Goal: Check status: Check status

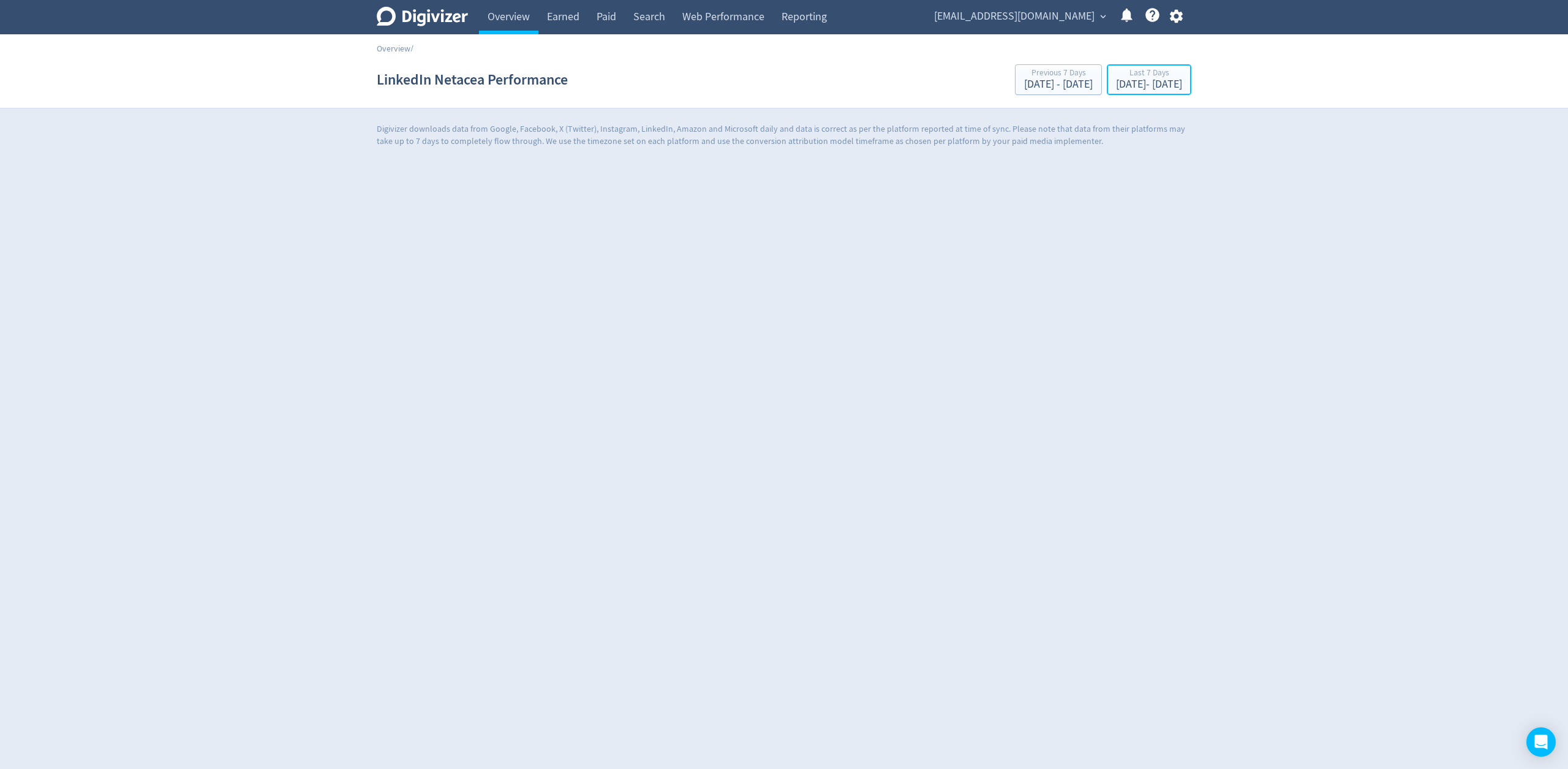
click at [1116, 89] on div "[DATE] - [DATE]" at bounding box center [1149, 85] width 66 height 11
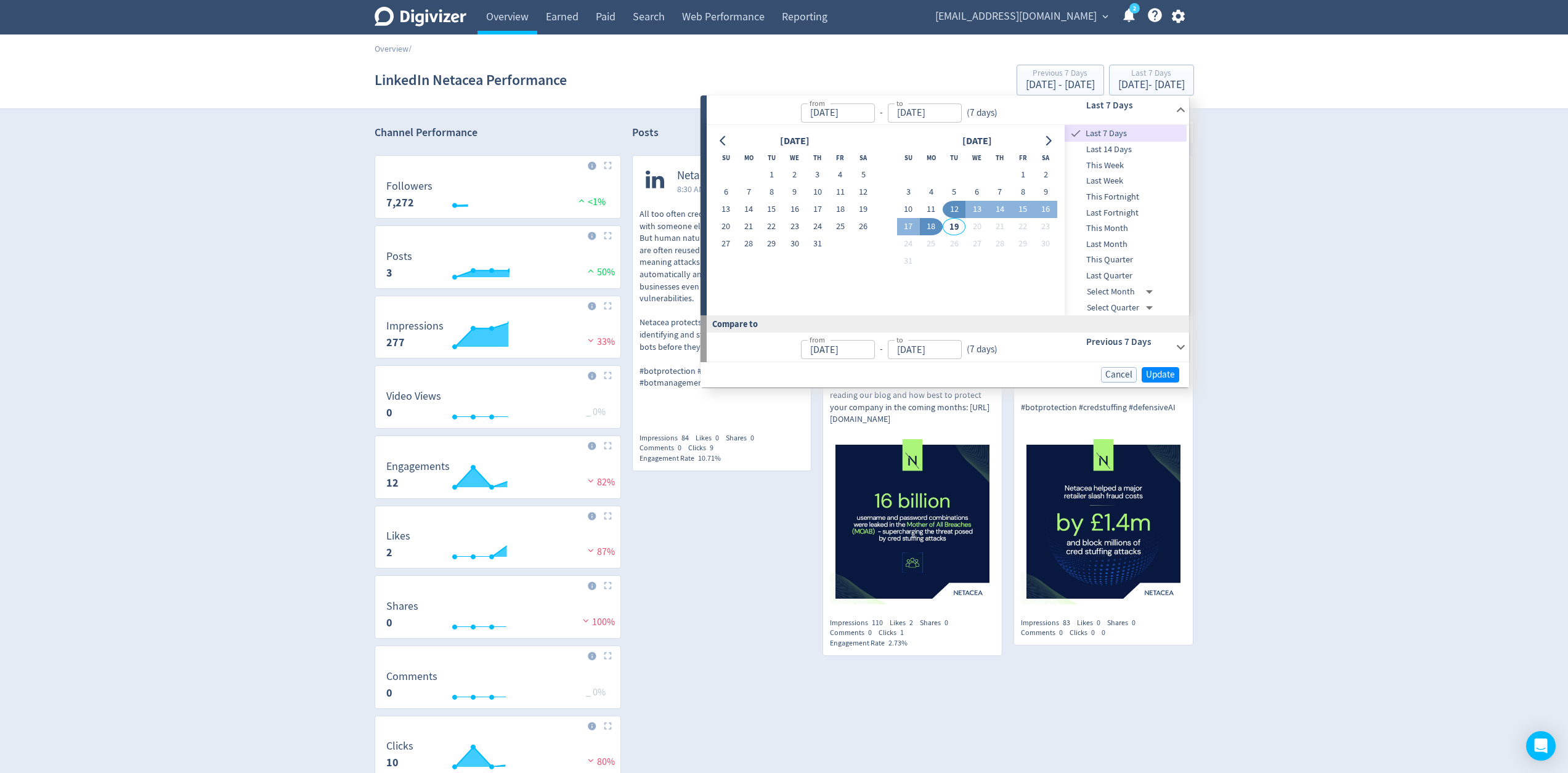
click at [1128, 227] on span "This Month" at bounding box center [1126, 228] width 122 height 13
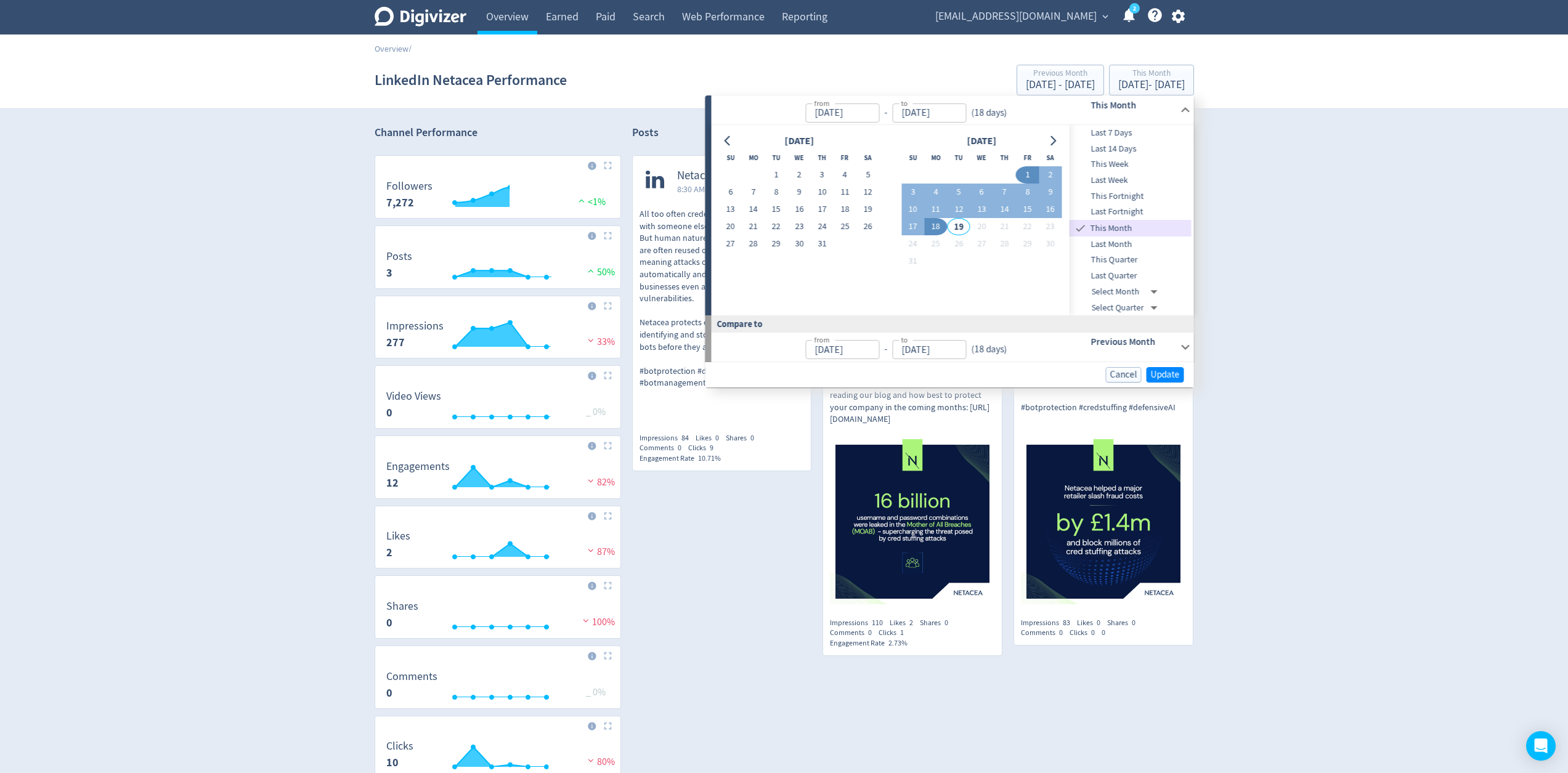
type input "[DATE]"
click at [1170, 374] on span "Update" at bounding box center [1165, 374] width 29 height 9
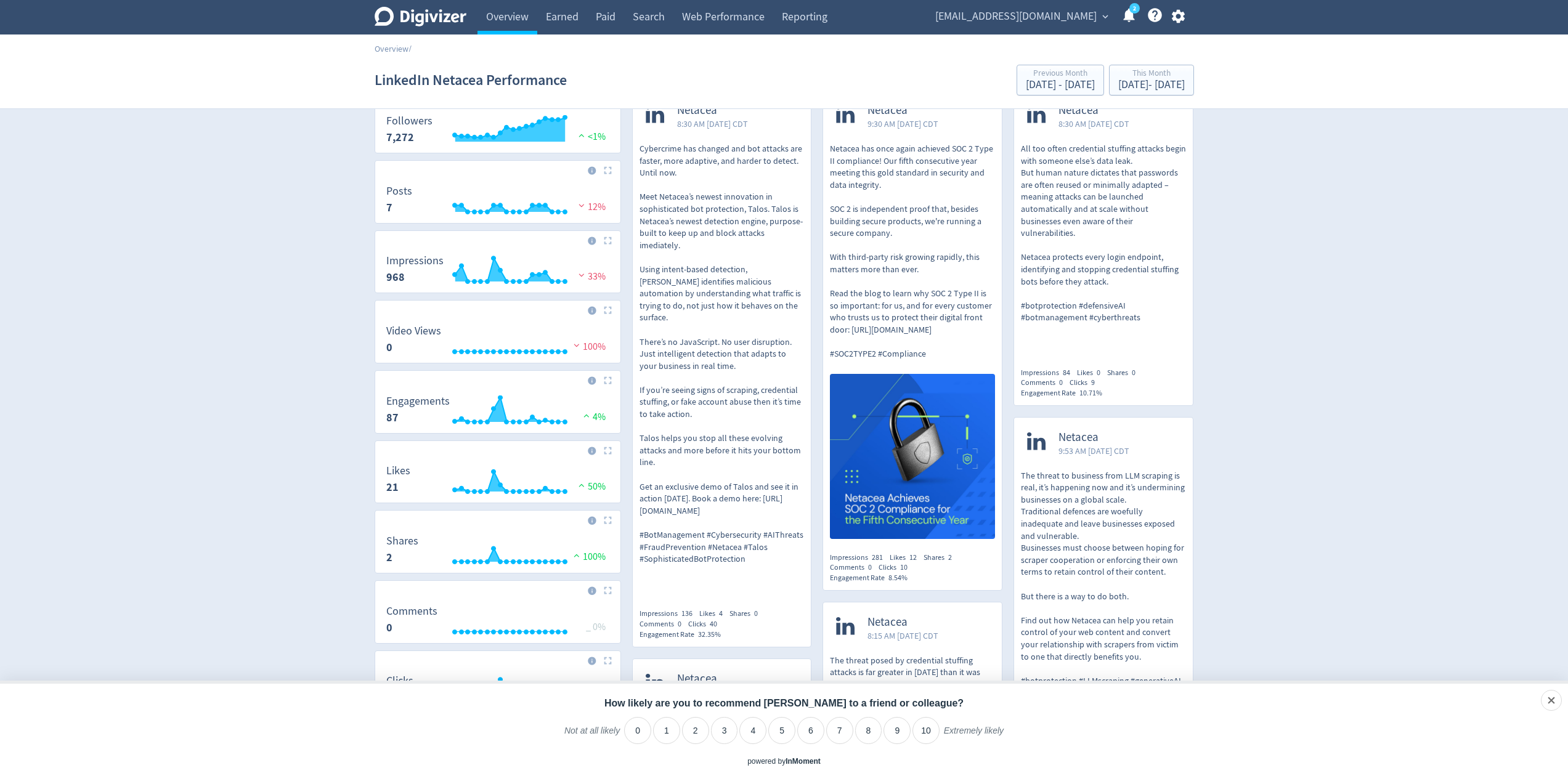
scroll to position [79, 0]
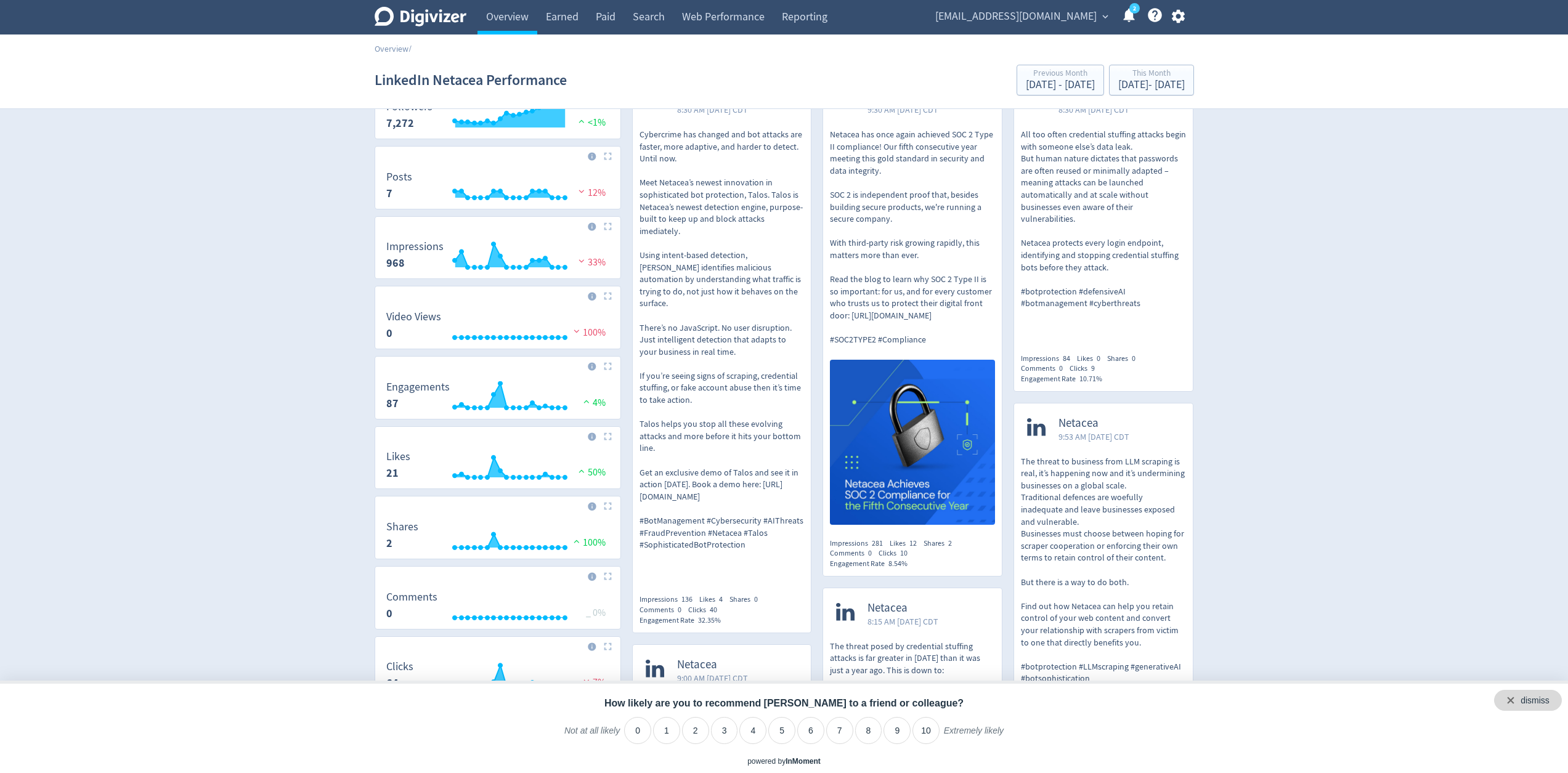
click at [1550, 696] on div "dismiss" at bounding box center [1528, 701] width 68 height 21
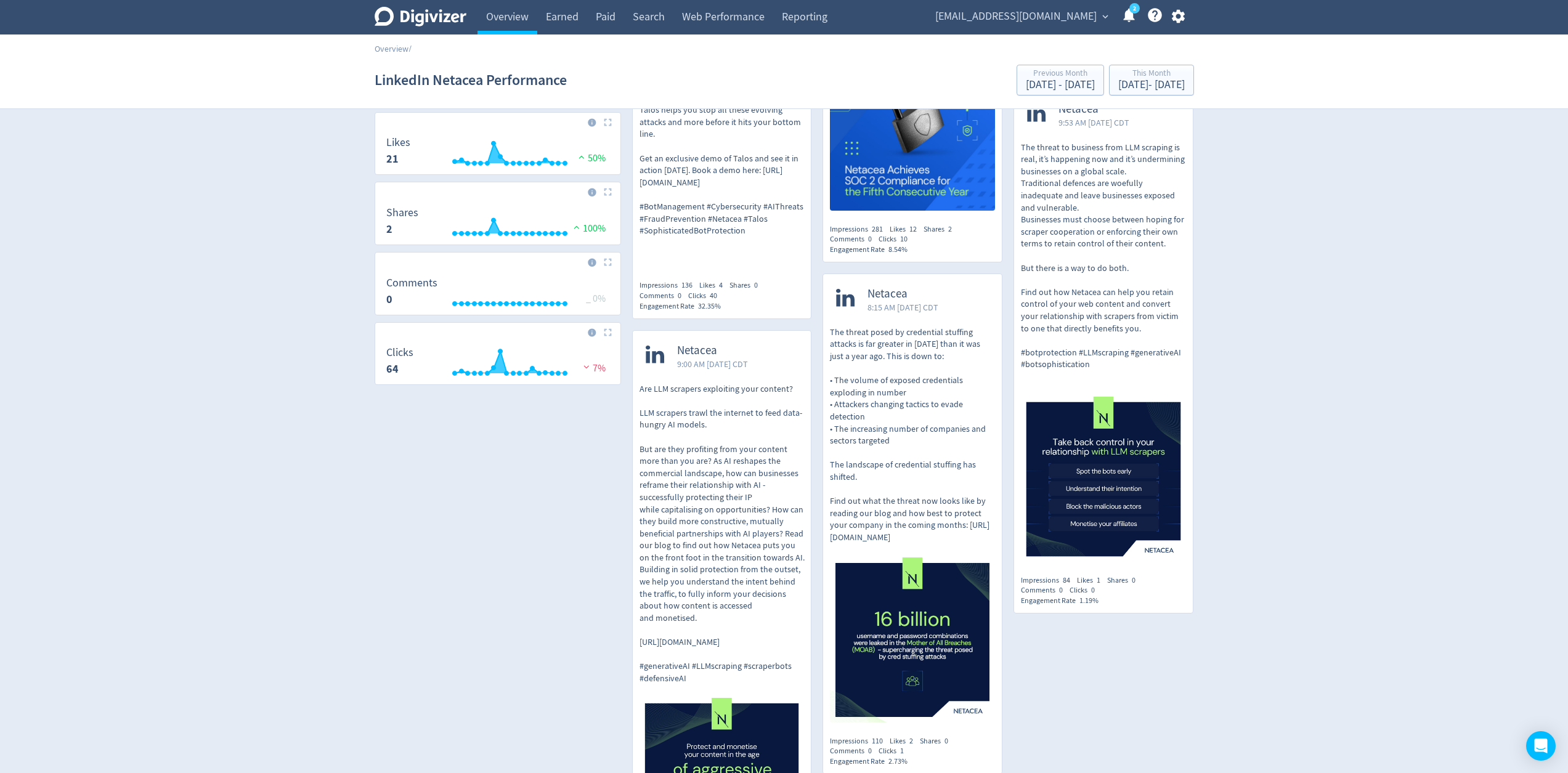
scroll to position [0, 0]
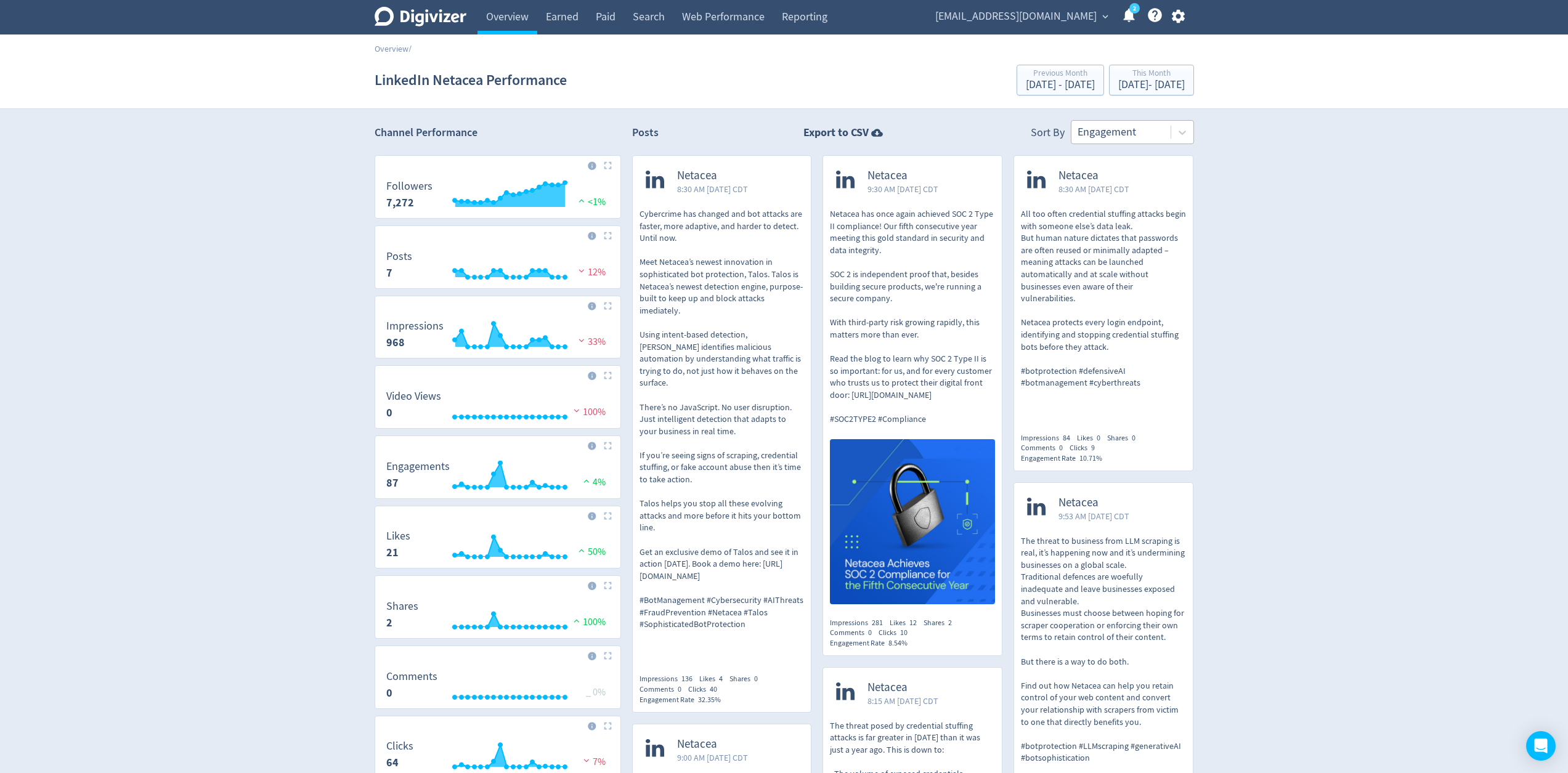
click at [1159, 120] on div "Engagement" at bounding box center [1133, 132] width 123 height 24
click at [1113, 190] on div "Video Views" at bounding box center [1133, 189] width 123 height 26
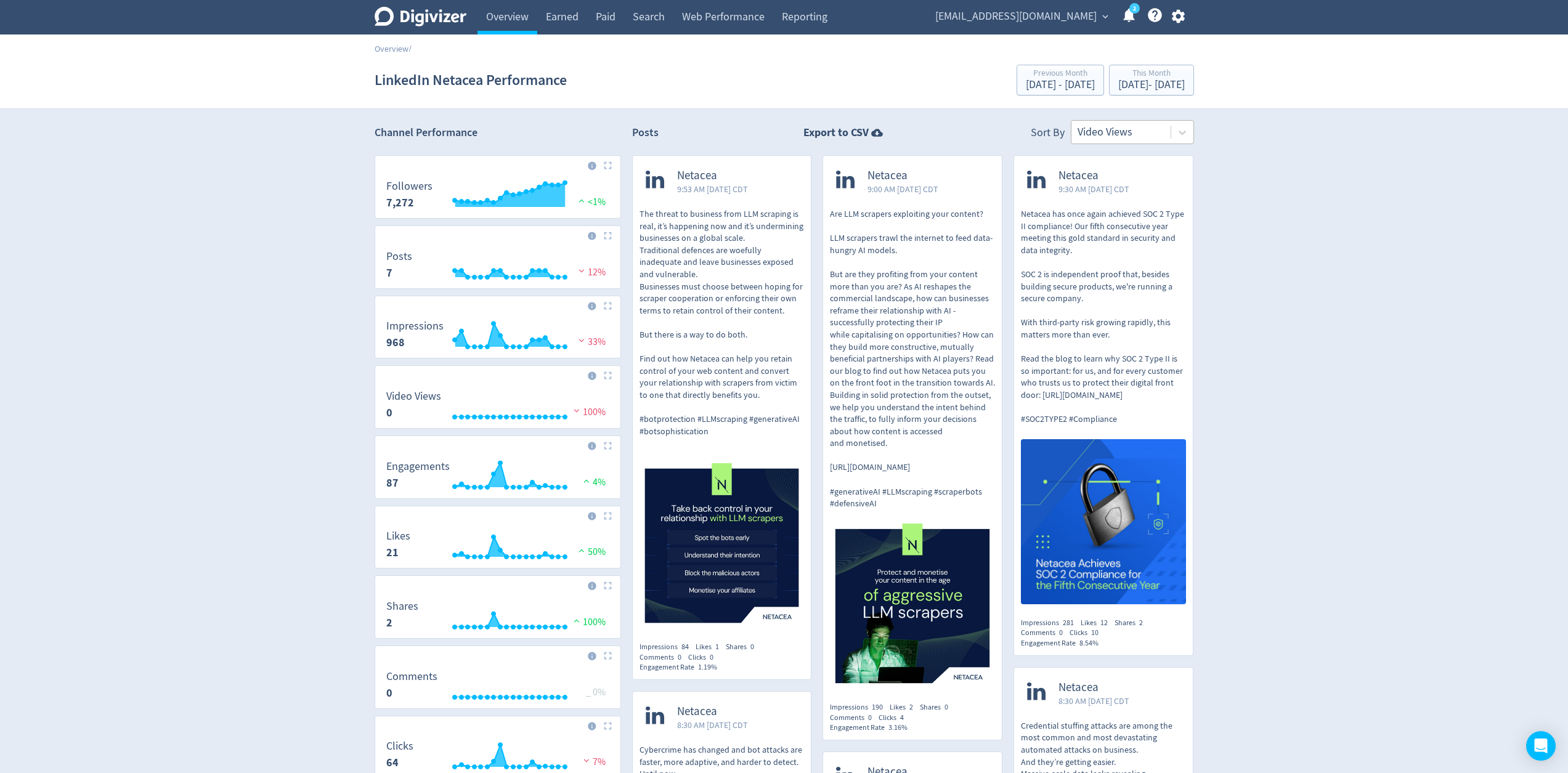
click at [1127, 130] on div at bounding box center [1121, 132] width 87 height 18
click at [1128, 210] on div "Engagement" at bounding box center [1133, 215] width 123 height 26
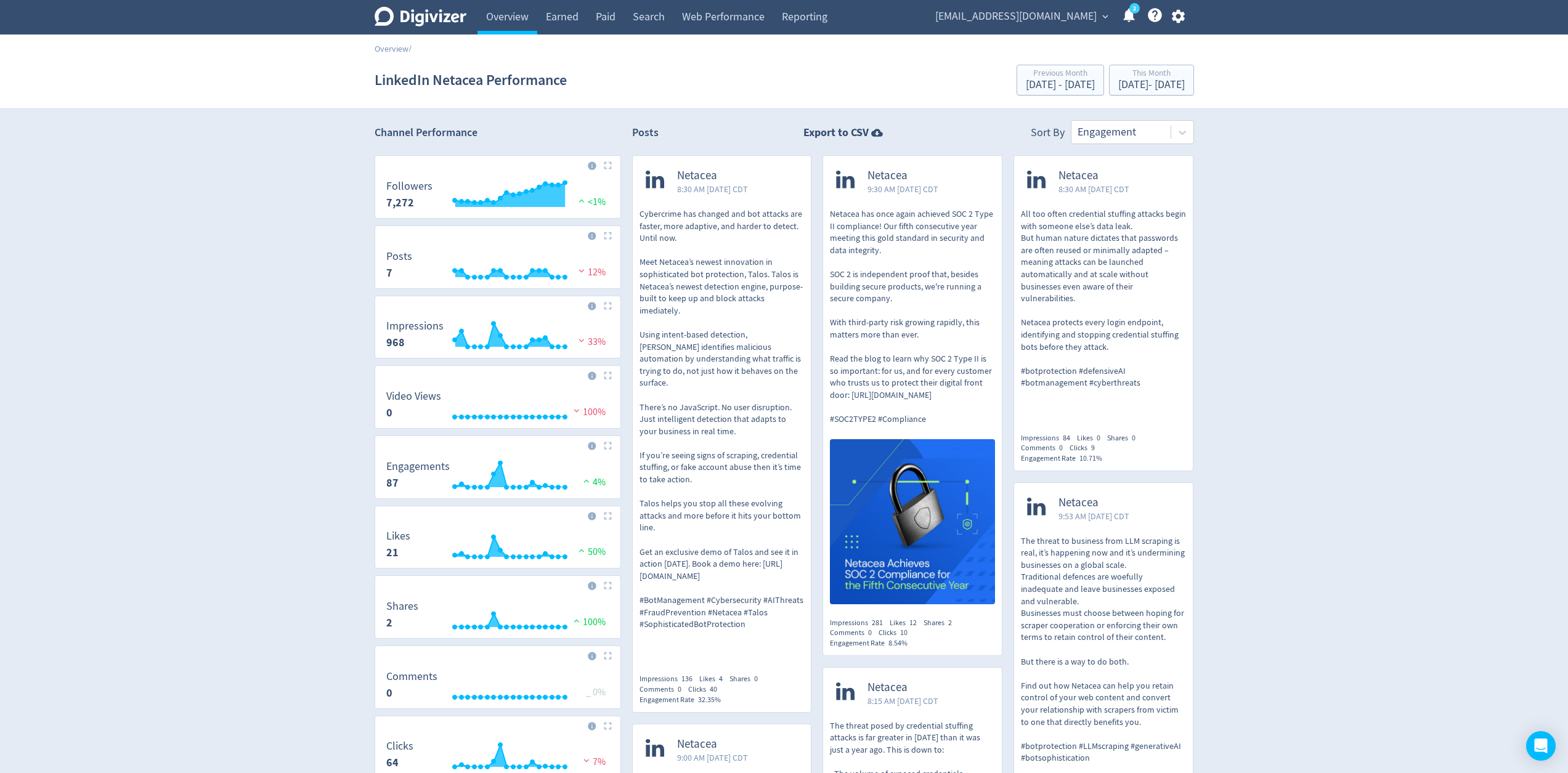
click at [461, 17] on icon at bounding box center [420, 17] width 92 height 20
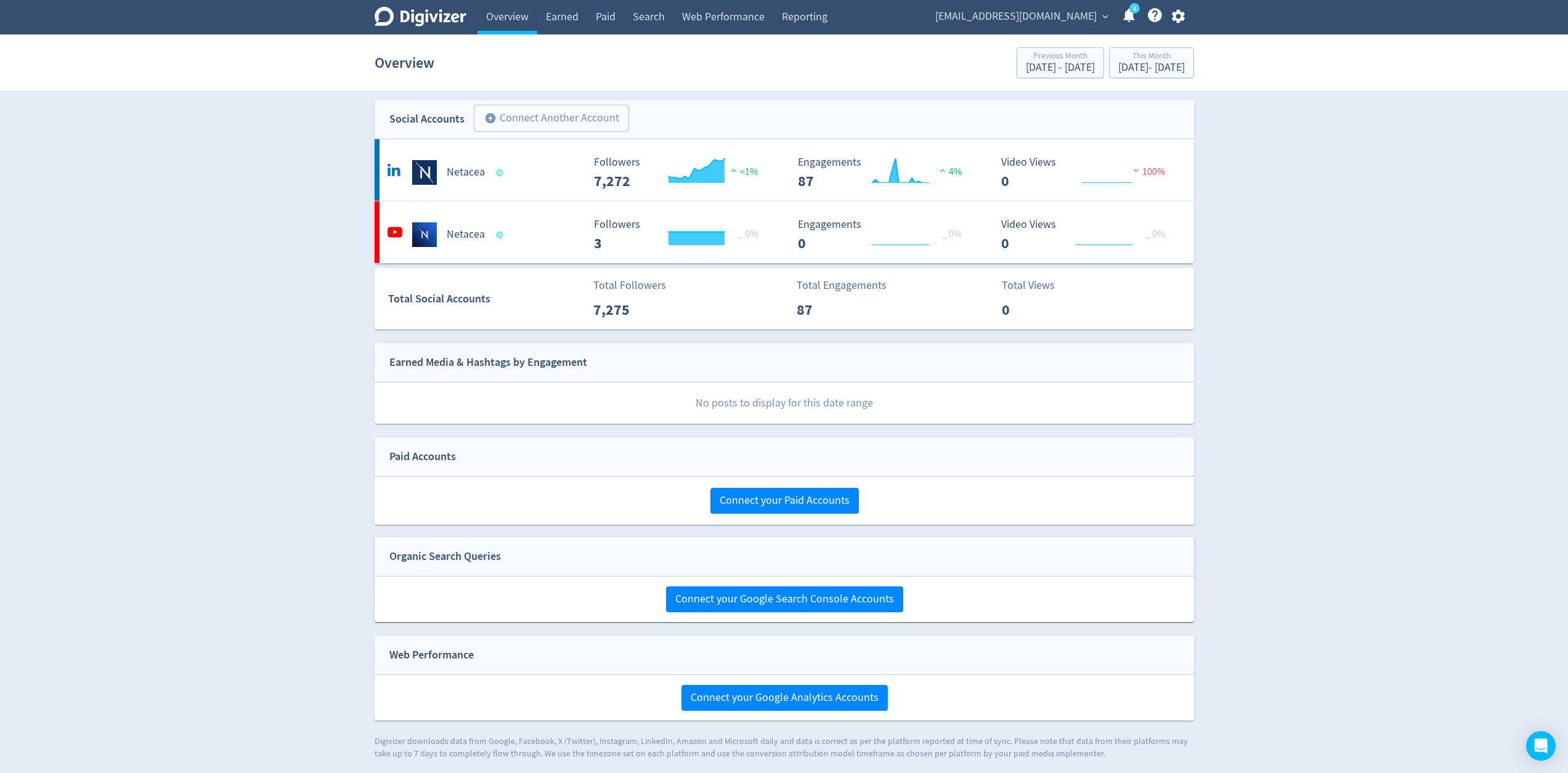
scroll to position [6, 0]
